Goal: Information Seeking & Learning: Learn about a topic

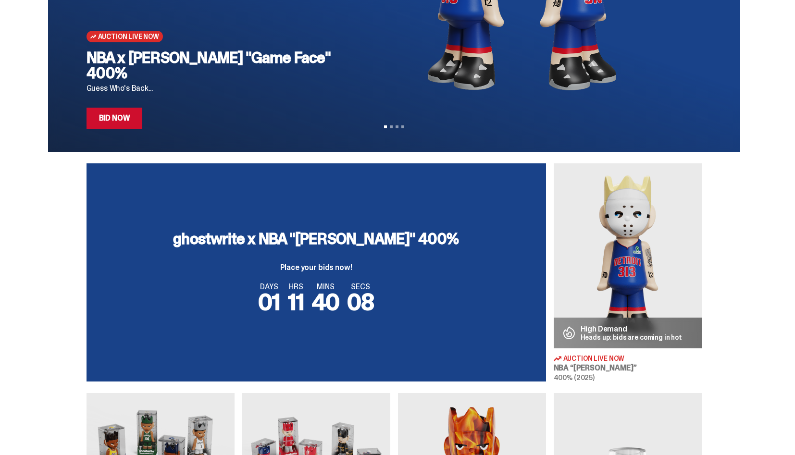
scroll to position [192, 0]
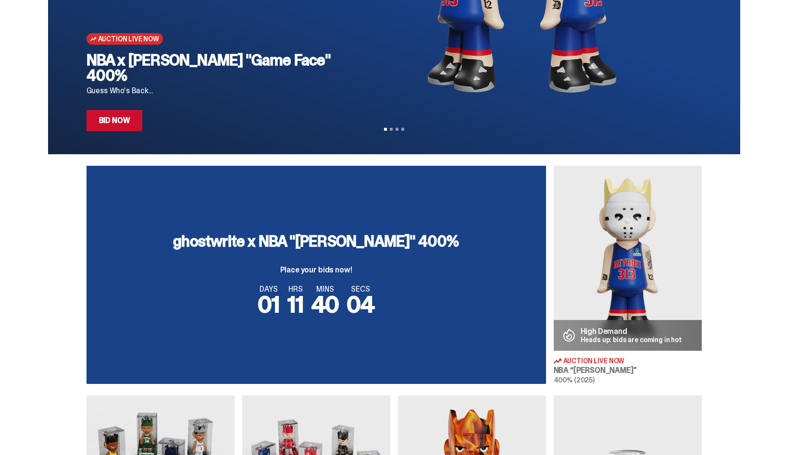
click at [594, 328] on p "High Demand" at bounding box center [632, 332] width 102 height 8
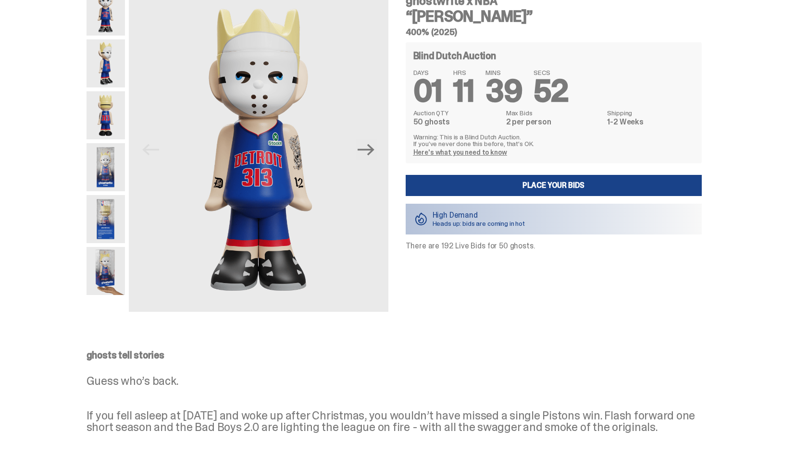
scroll to position [68, 0]
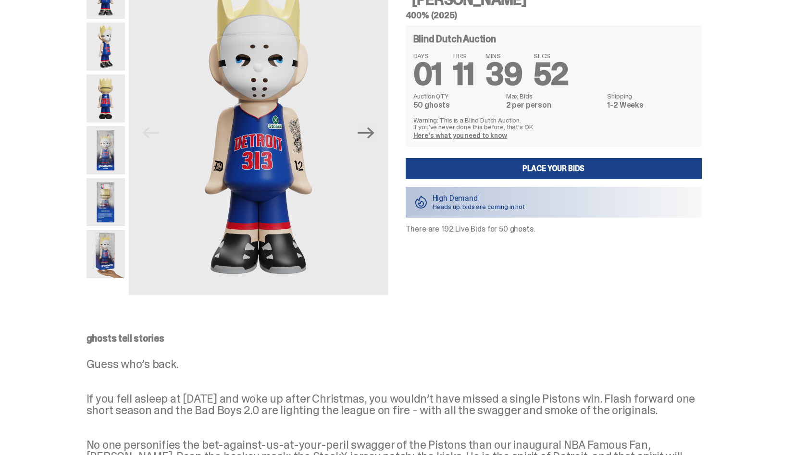
click at [110, 245] on img at bounding box center [106, 254] width 38 height 48
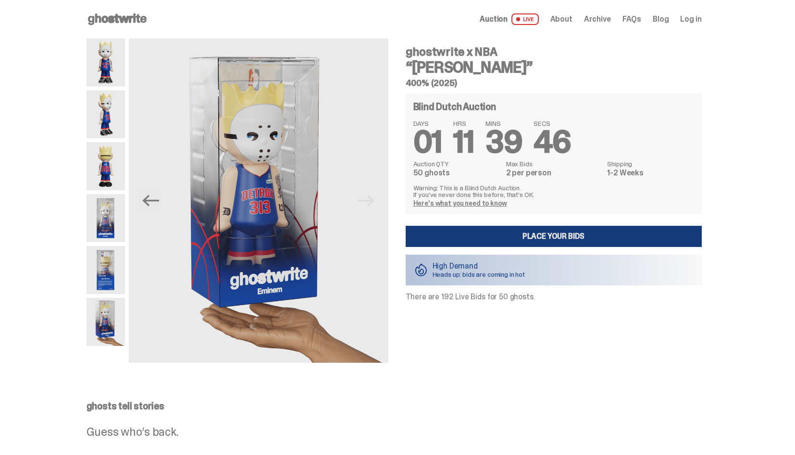
click at [563, 246] on link "Place your Bids" at bounding box center [554, 236] width 296 height 21
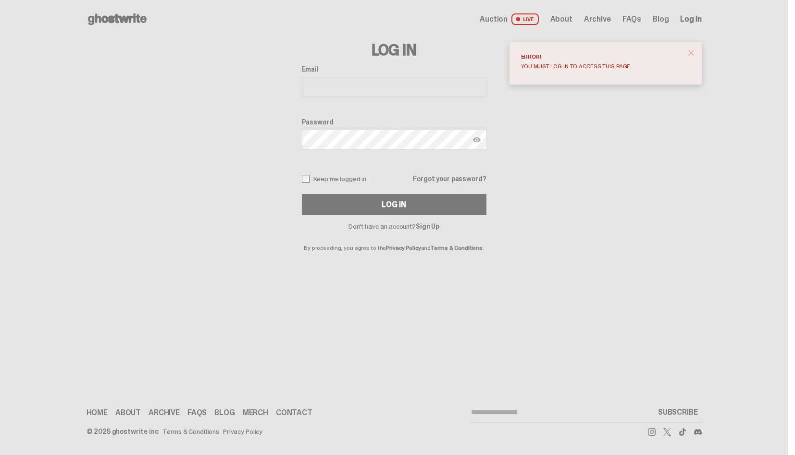
click at [696, 54] on span "close" at bounding box center [692, 53] width 10 height 10
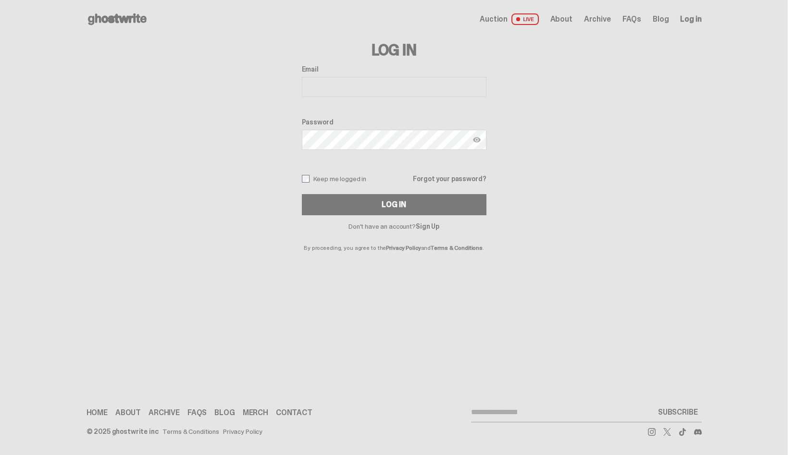
click at [195, 414] on link "FAQs" at bounding box center [197, 413] width 19 height 8
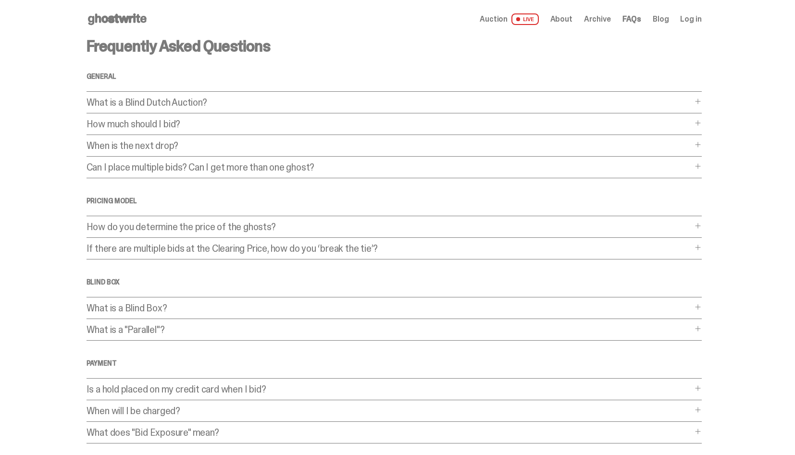
click at [244, 172] on p "Can I place multiple bids? Can I get more than one ghost?" at bounding box center [390, 168] width 606 height 10
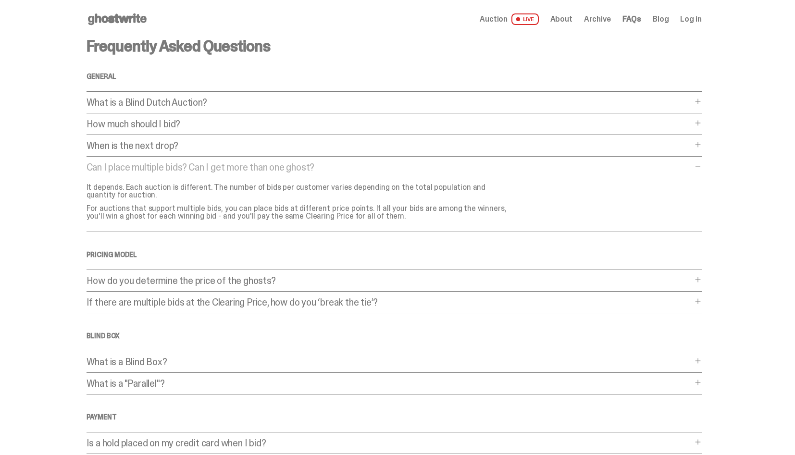
click at [700, 166] on span at bounding box center [698, 167] width 8 height 8
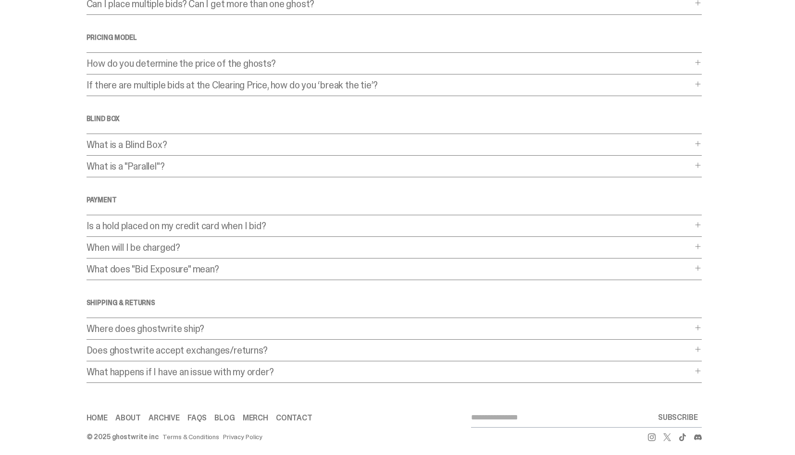
scroll to position [169, 0]
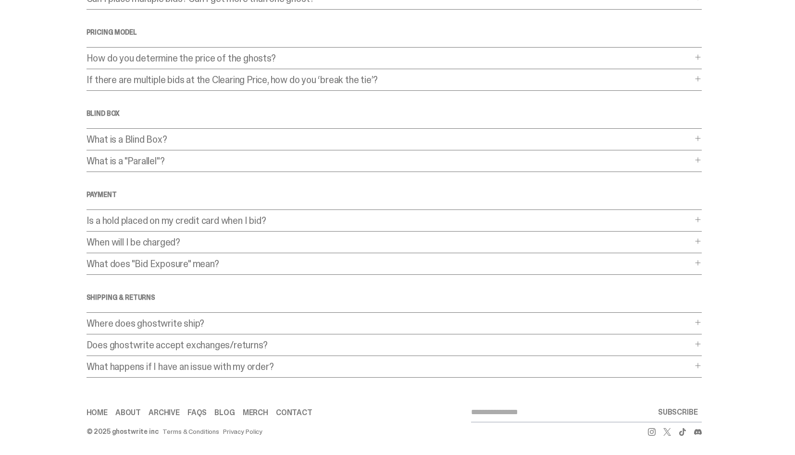
click at [173, 163] on p "What is a "Parallel"?" at bounding box center [390, 161] width 606 height 10
